Goal: Task Accomplishment & Management: Use online tool/utility

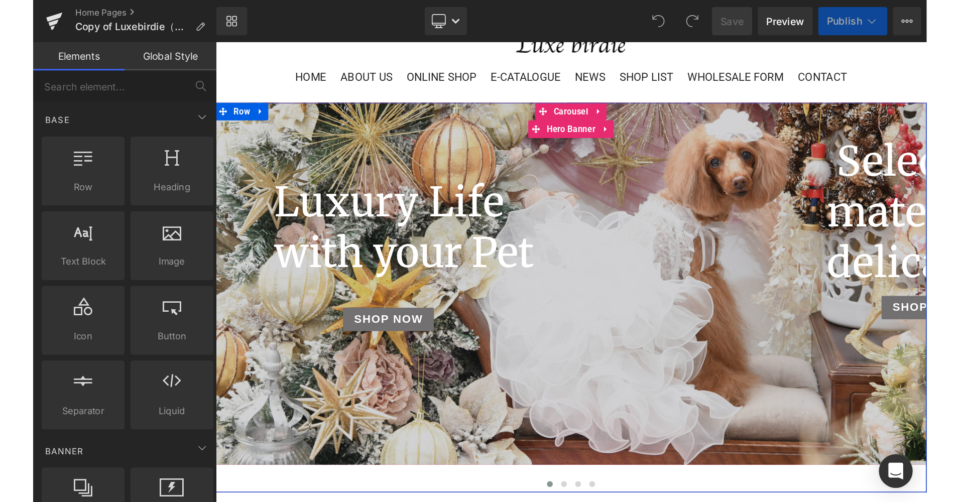
scroll to position [100, 0]
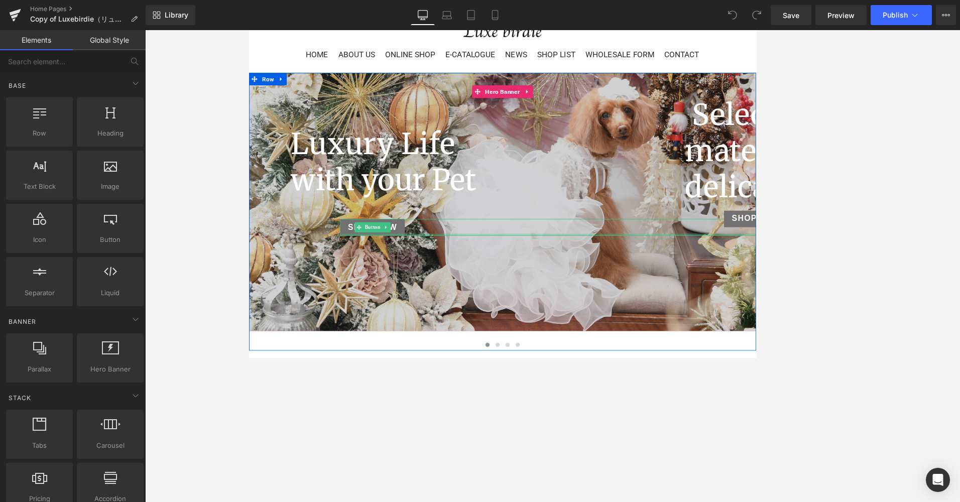
click at [536, 277] on div "SHOP NOW Button" at bounding box center [607, 267] width 499 height 20
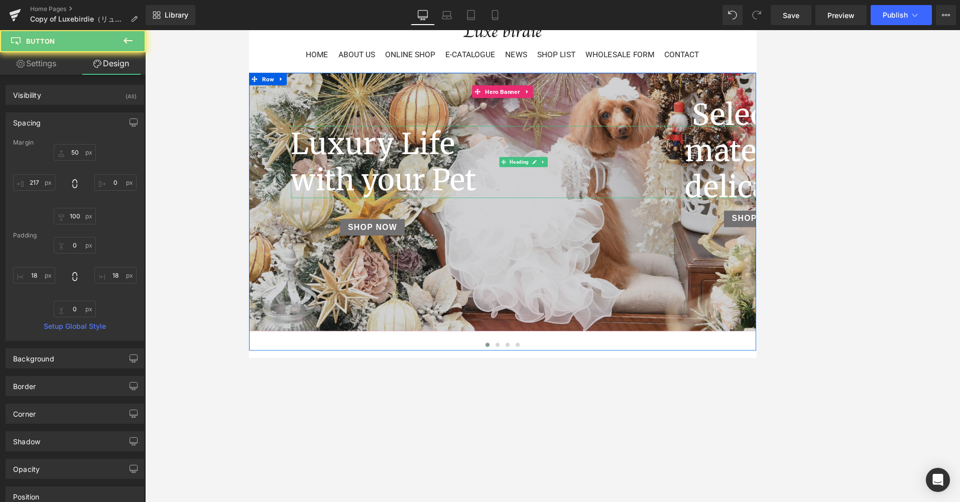
click at [540, 229] on h1 "with your Pet" at bounding box center [578, 209] width 558 height 43
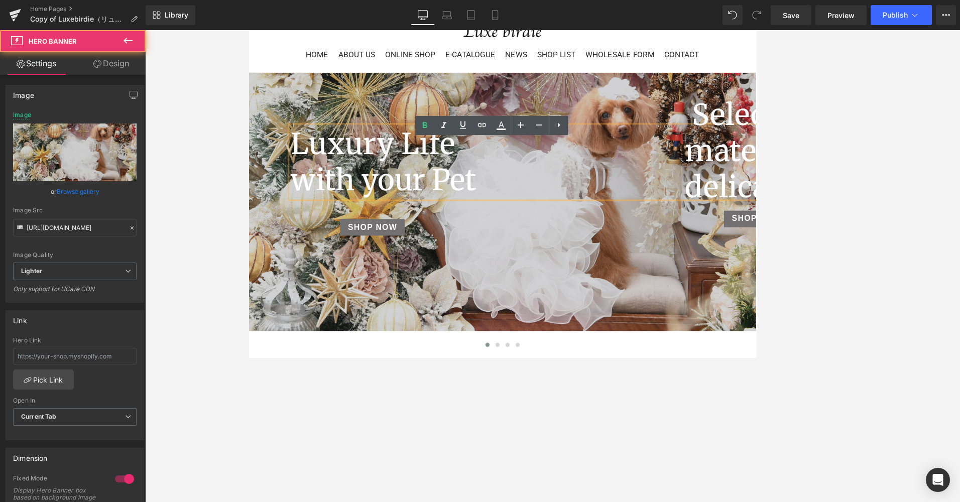
click at [537, 358] on div at bounding box center [553, 236] width 608 height 310
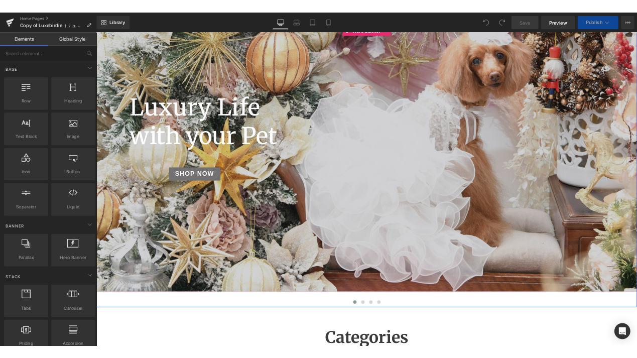
scroll to position [201, 0]
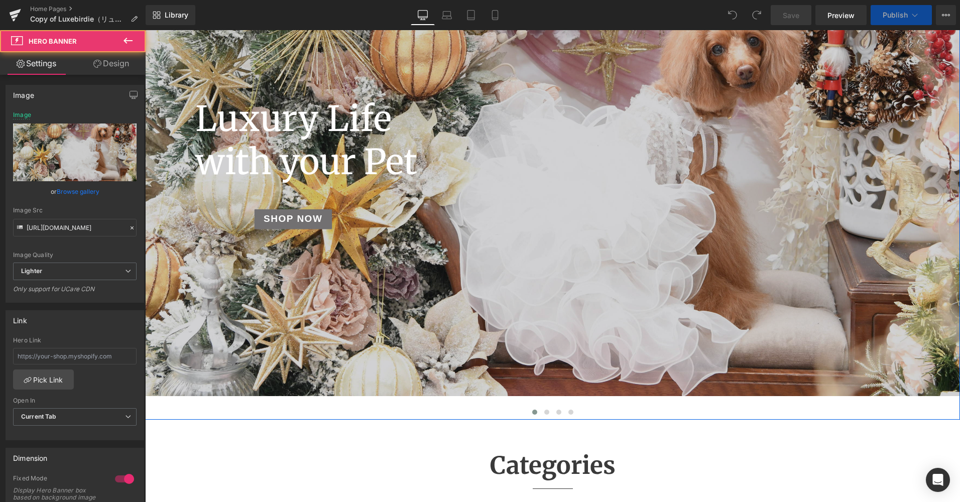
click at [385, 341] on div at bounding box center [552, 188] width 815 height 415
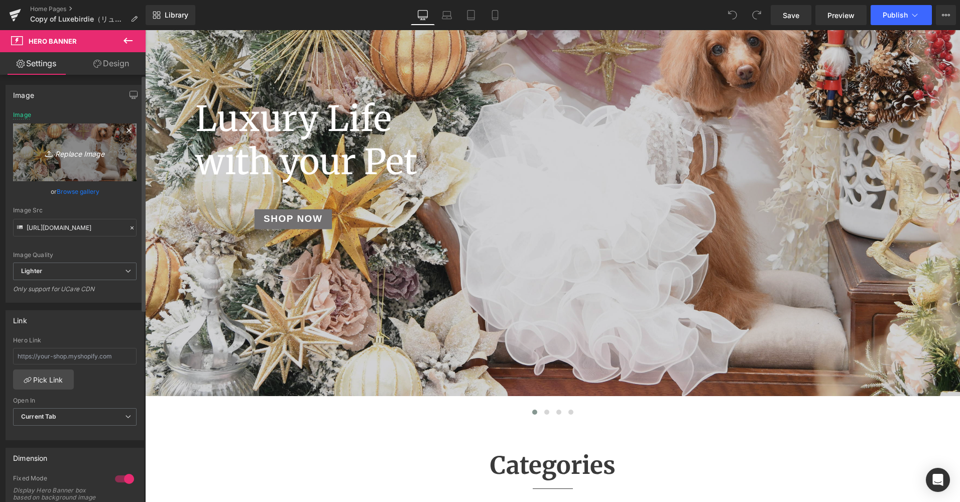
click at [87, 164] on link "Replace Image" at bounding box center [75, 153] width 124 height 58
click at [84, 159] on link "Replace Image" at bounding box center [75, 153] width 124 height 58
click at [100, 168] on link "Replace Image" at bounding box center [75, 153] width 124 height 58
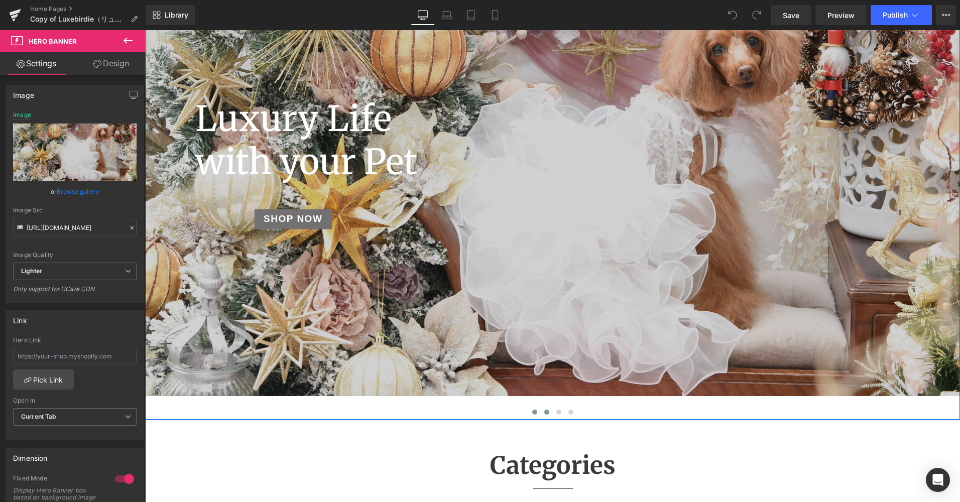
click at [541, 410] on button at bounding box center [547, 412] width 12 height 10
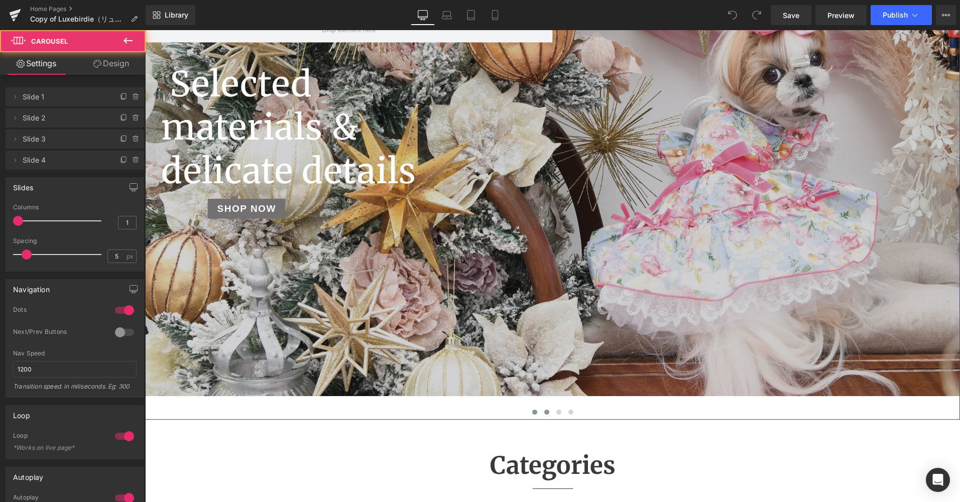
click at [535, 415] on button at bounding box center [535, 412] width 12 height 10
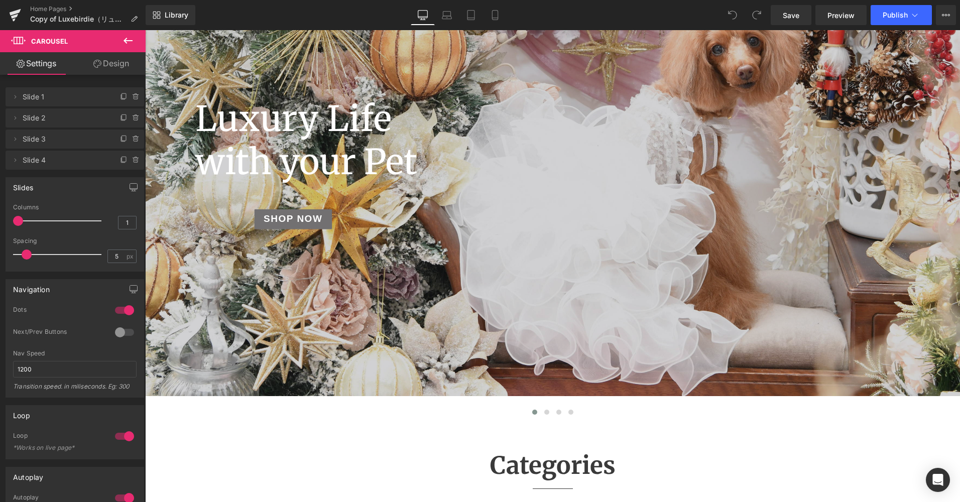
click at [126, 40] on icon at bounding box center [128, 41] width 9 height 6
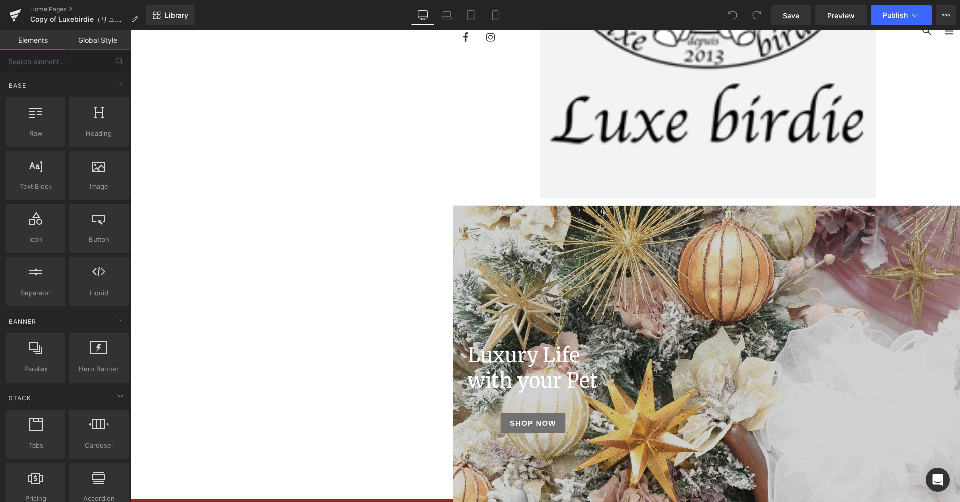
scroll to position [61, 0]
